Goal: Transaction & Acquisition: Purchase product/service

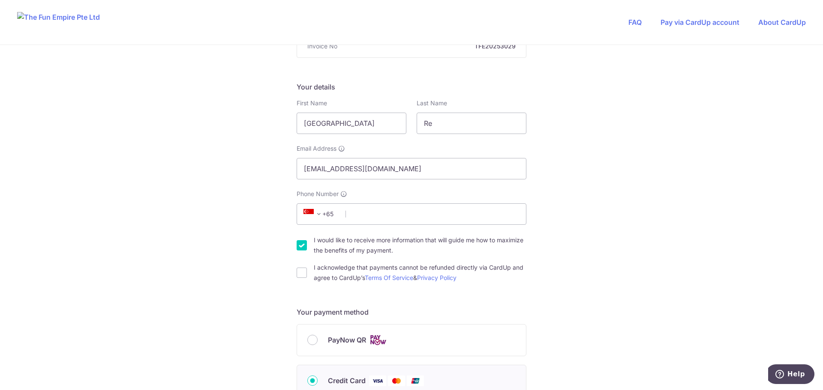
scroll to position [129, 0]
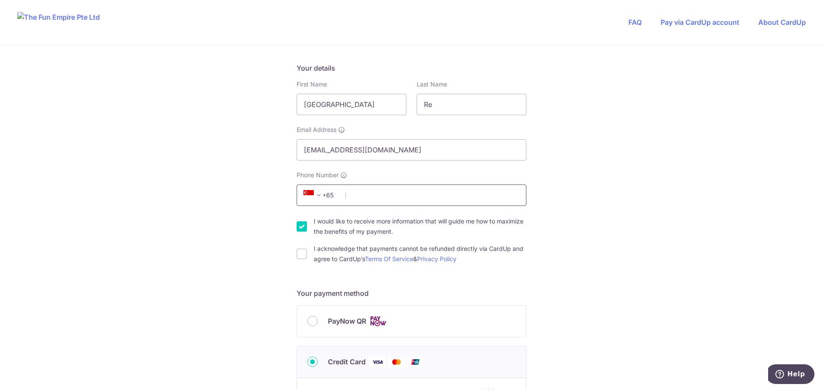
click at [454, 201] on input "Phone Number" at bounding box center [411, 195] width 230 height 21
type input "96309699"
click at [578, 219] on div "You are paying The Fun Empire Pte Ltd The Fun Empire Pte Ltd uses CardUp to acc…" at bounding box center [411, 334] width 823 height 836
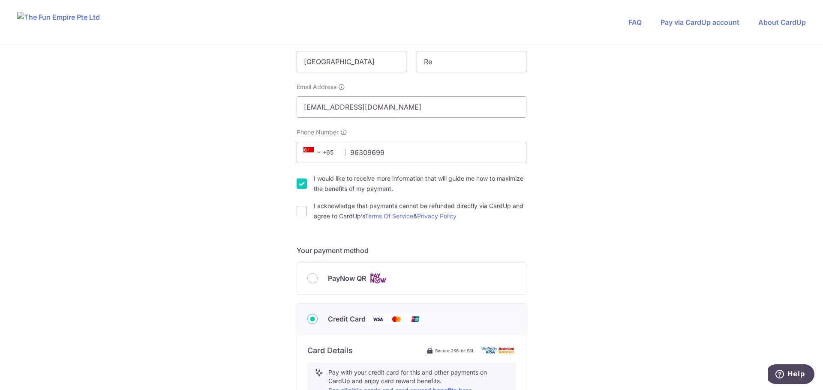
click at [306, 188] on div "I would like to receive more information that will guide me how to maximize the…" at bounding box center [411, 184] width 230 height 21
click at [296, 182] on input "I would like to receive more information that will guide me how to maximize the…" at bounding box center [301, 184] width 10 height 10
checkbox input "false"
click at [303, 213] on input "I acknowledge that payments cannot be refunded directly via CardUp and agree to…" at bounding box center [301, 211] width 10 height 10
checkbox input "true"
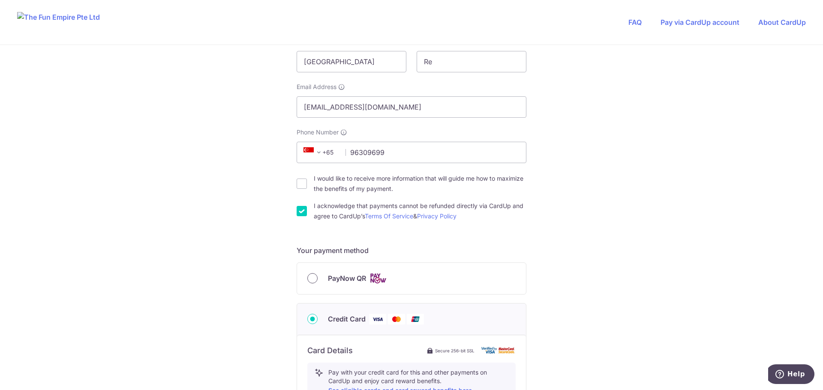
click at [311, 280] on input "PayNow QR" at bounding box center [312, 278] width 10 height 10
radio input "true"
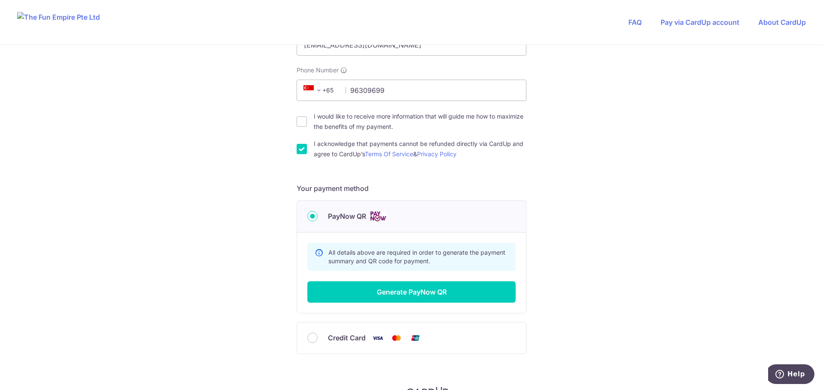
scroll to position [257, 0]
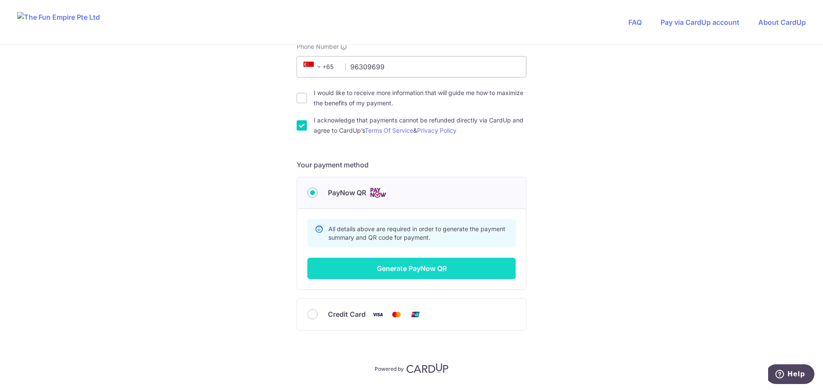
click at [436, 270] on button "Generate PayNow QR" at bounding box center [411, 268] width 208 height 21
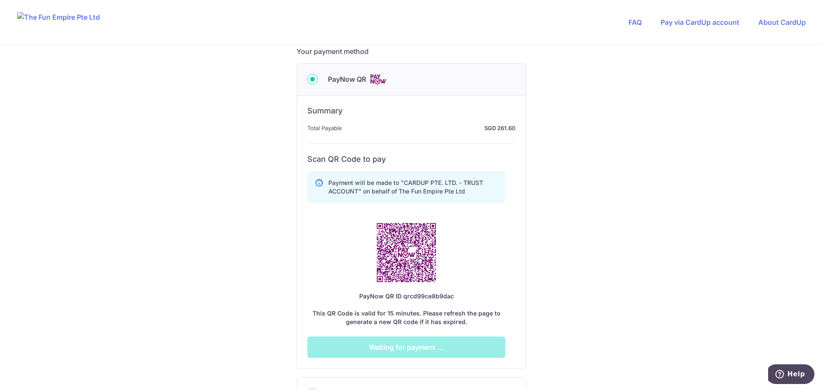
scroll to position [386, 0]
